Goal: Task Accomplishment & Management: Manage account settings

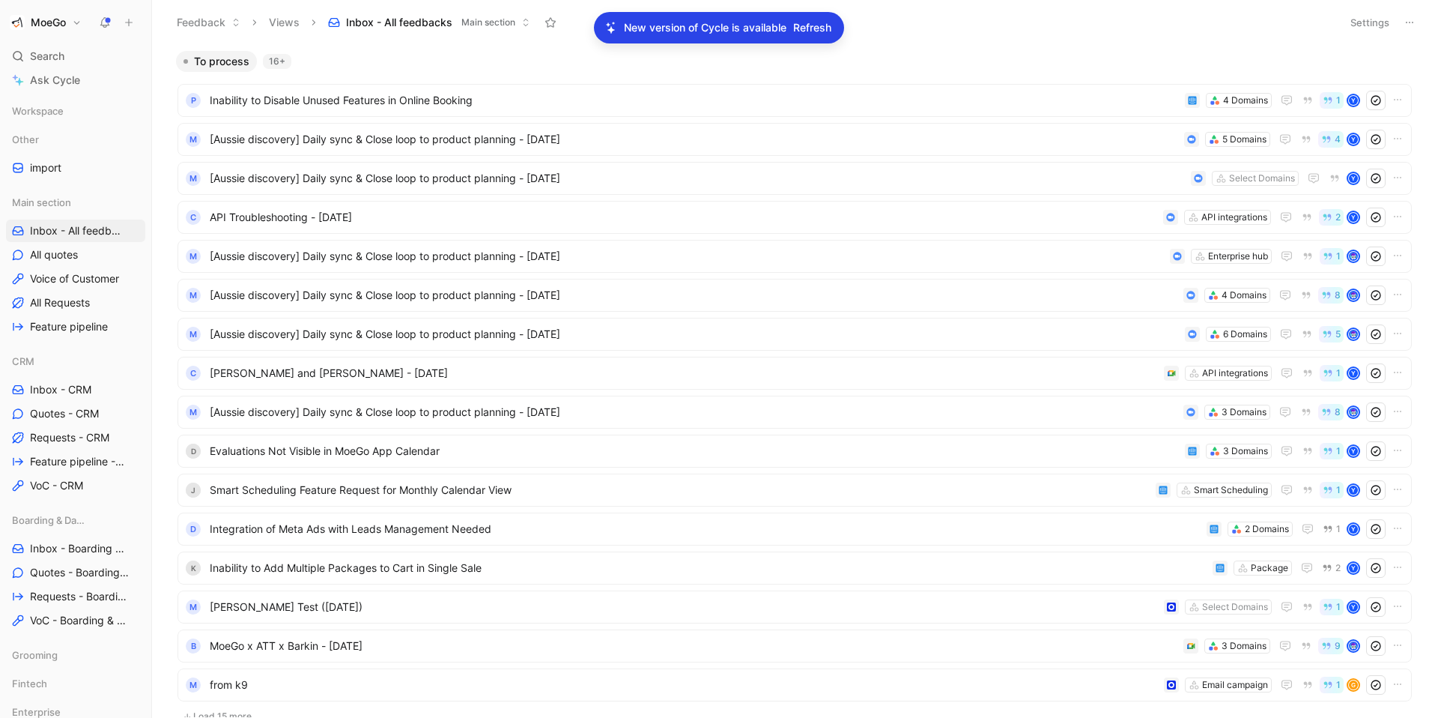
click at [62, 22] on h1 "MoeGo" at bounding box center [48, 22] width 35 height 13
click at [81, 157] on div "Workspace settings G then S" at bounding box center [102, 154] width 184 height 24
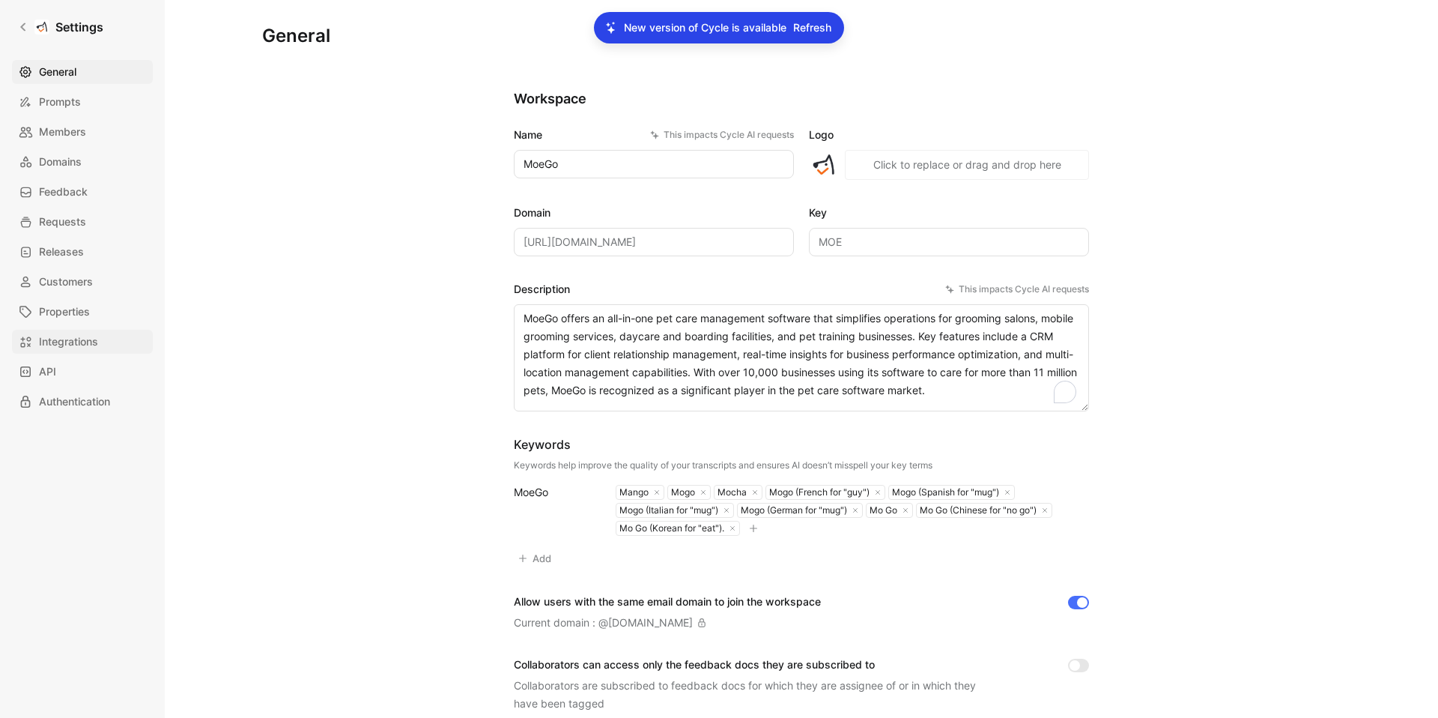
click at [69, 345] on span "Integrations" at bounding box center [68, 342] width 59 height 18
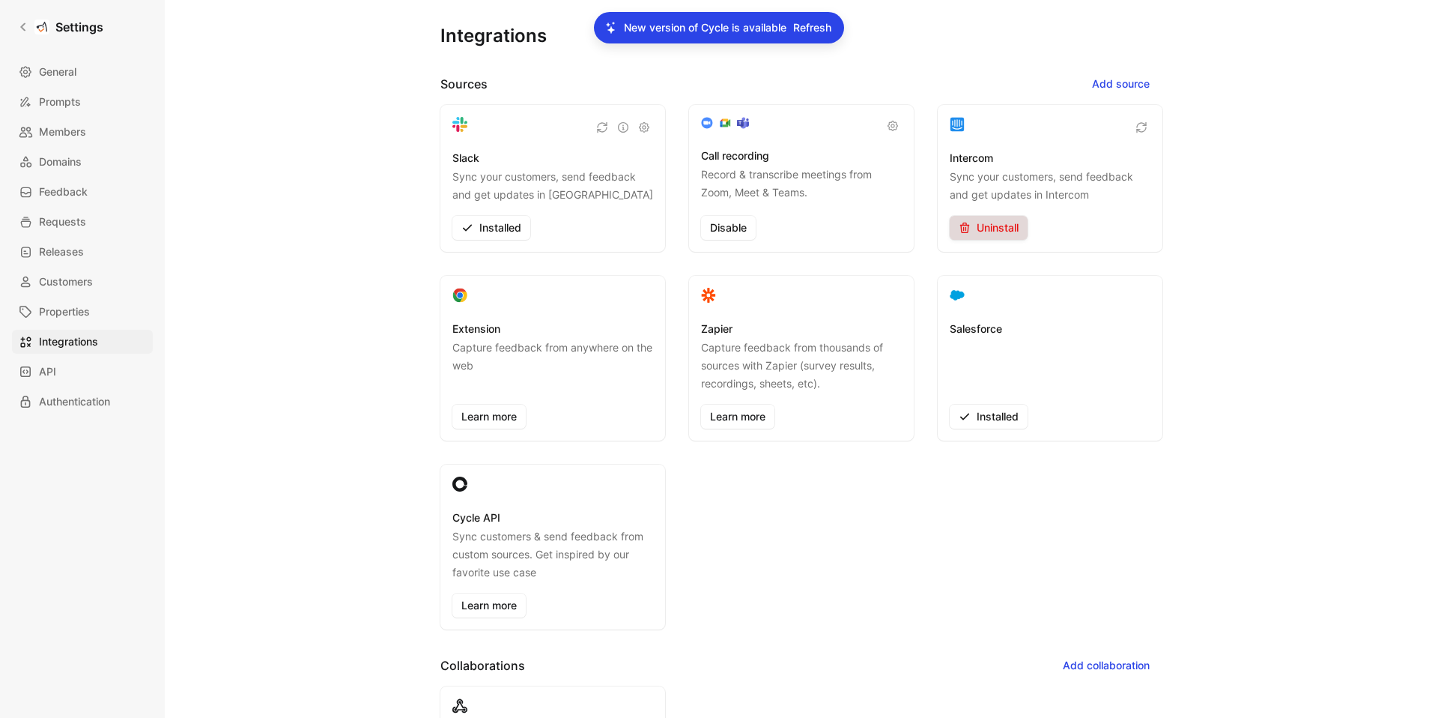
click at [993, 227] on span "Uninstall" at bounding box center [989, 228] width 60 height 18
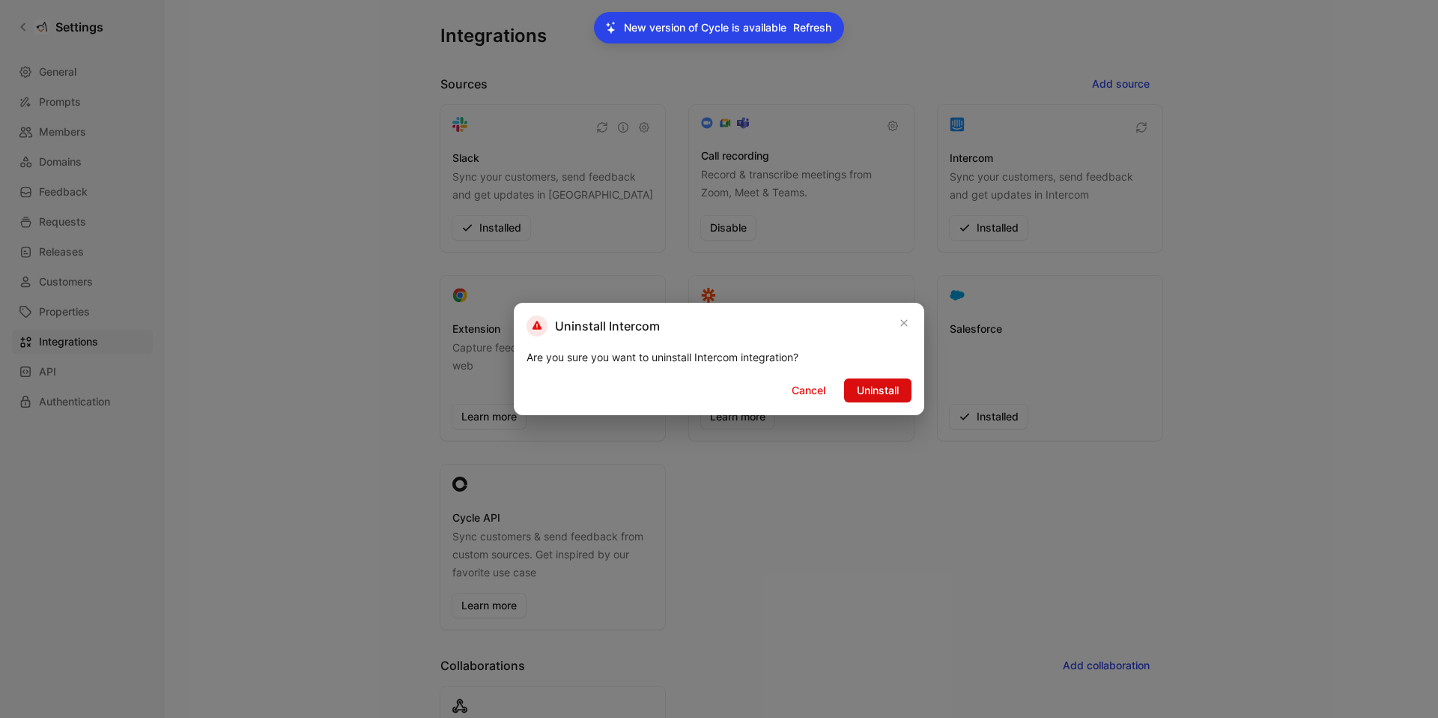
click at [880, 390] on span "Uninstall" at bounding box center [878, 390] width 42 height 18
